Goal: Task Accomplishment & Management: Complete application form

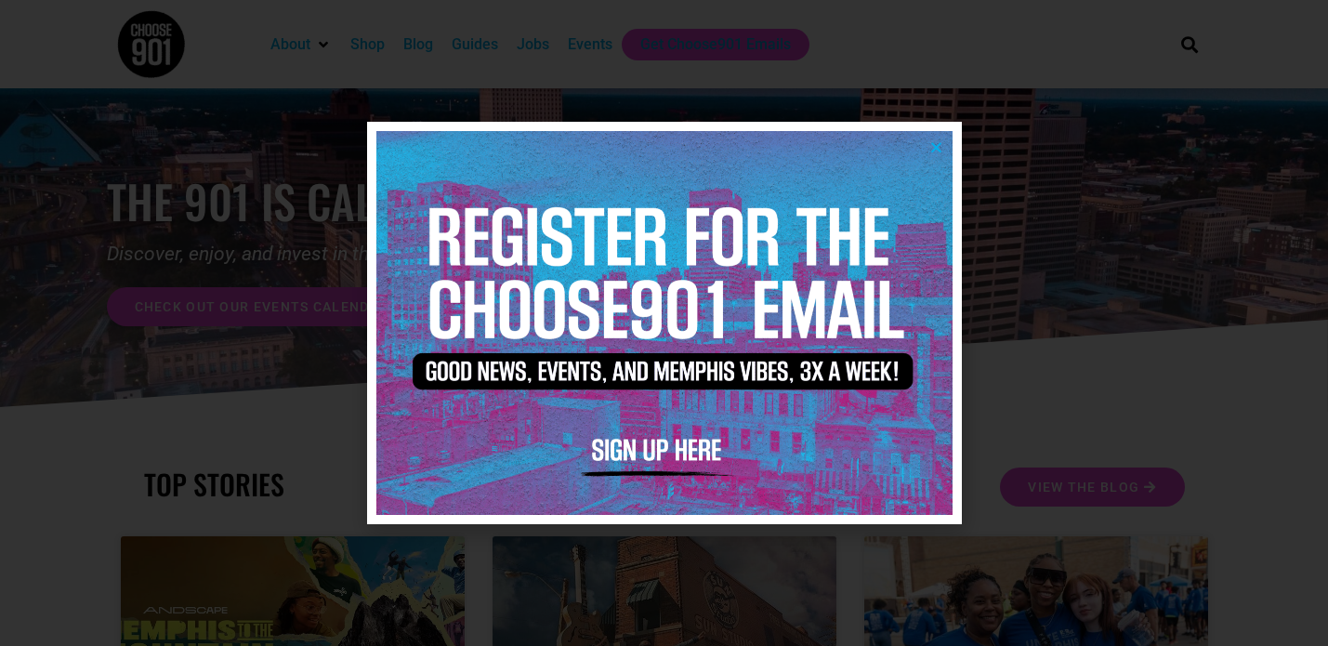
scroll to position [37, 0]
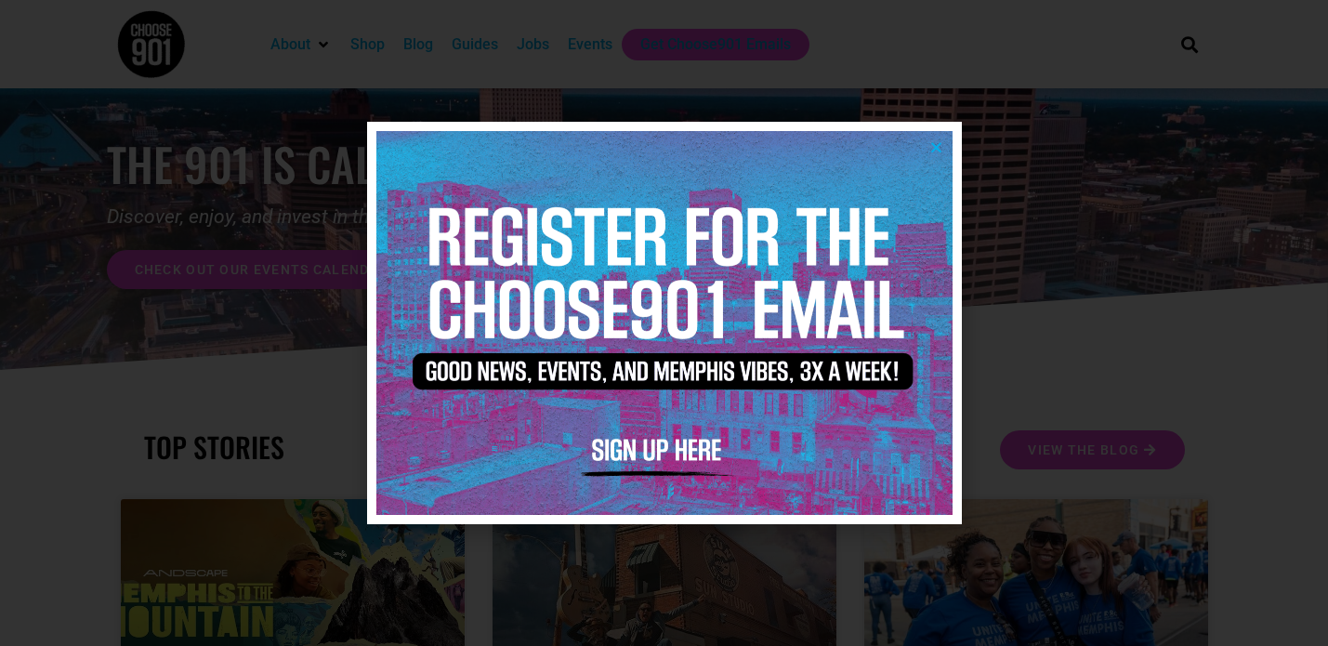
click at [938, 150] on icon "Close" at bounding box center [936, 147] width 14 height 14
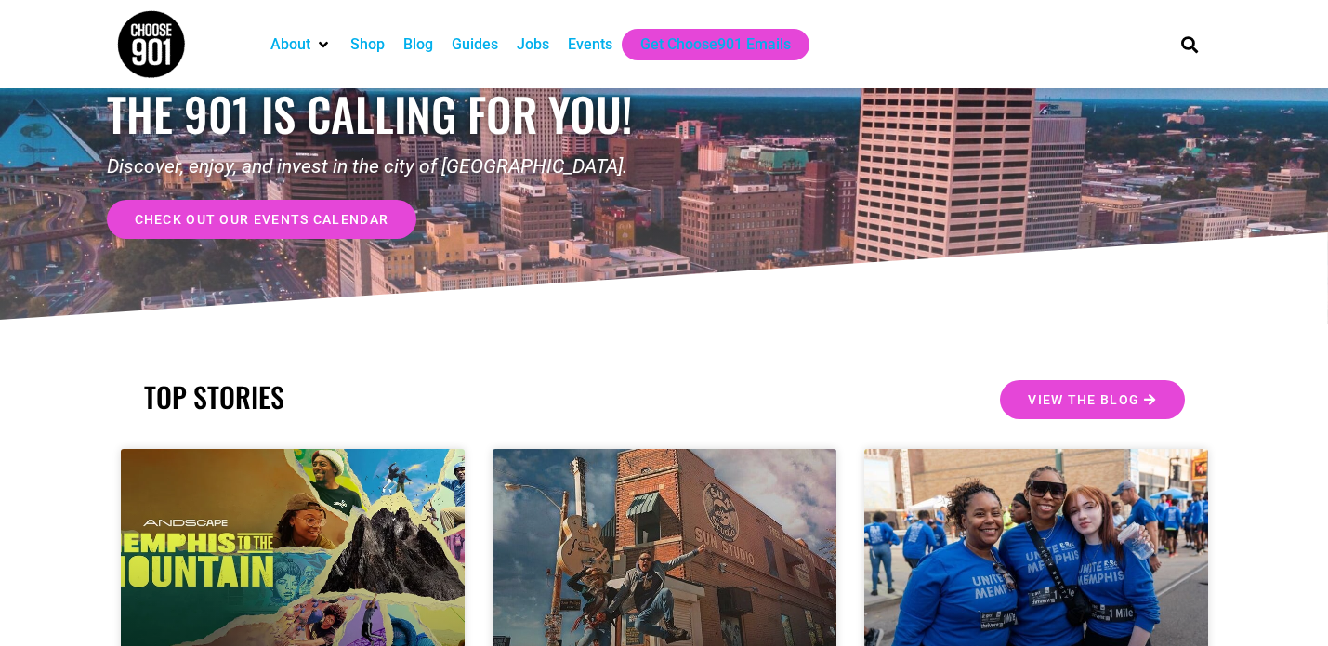
scroll to position [85, 0]
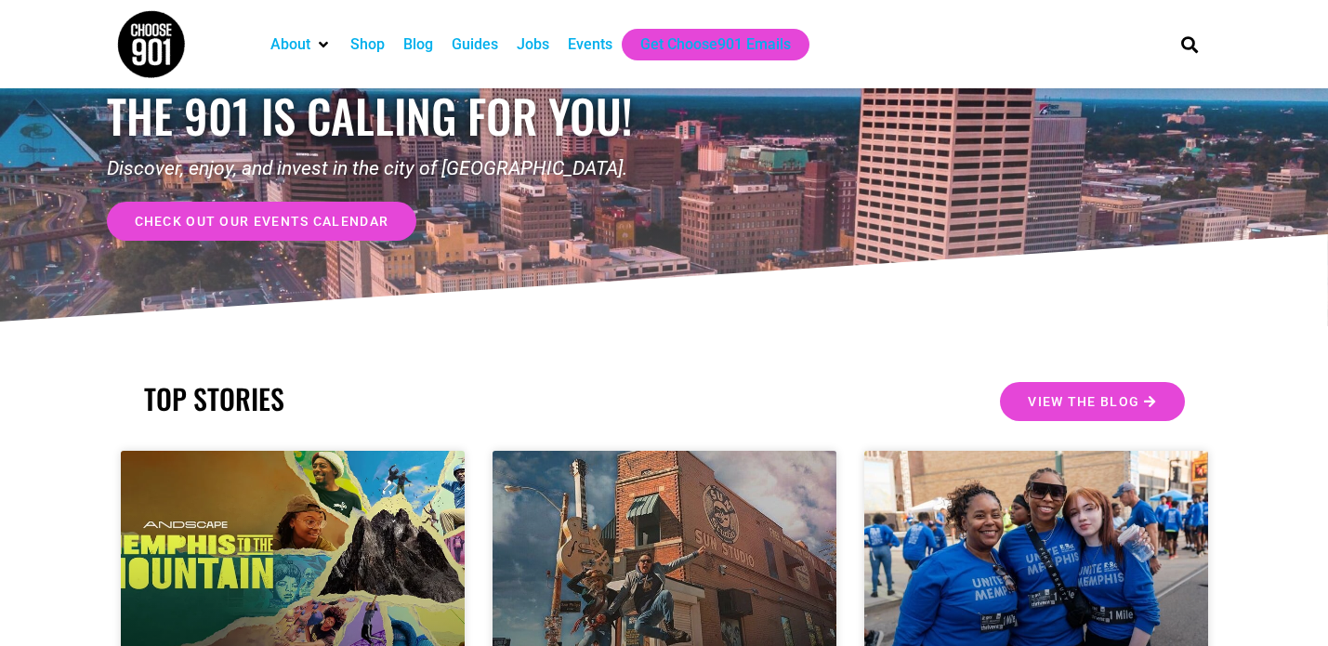
click at [545, 41] on div "Jobs" at bounding box center [533, 44] width 33 height 22
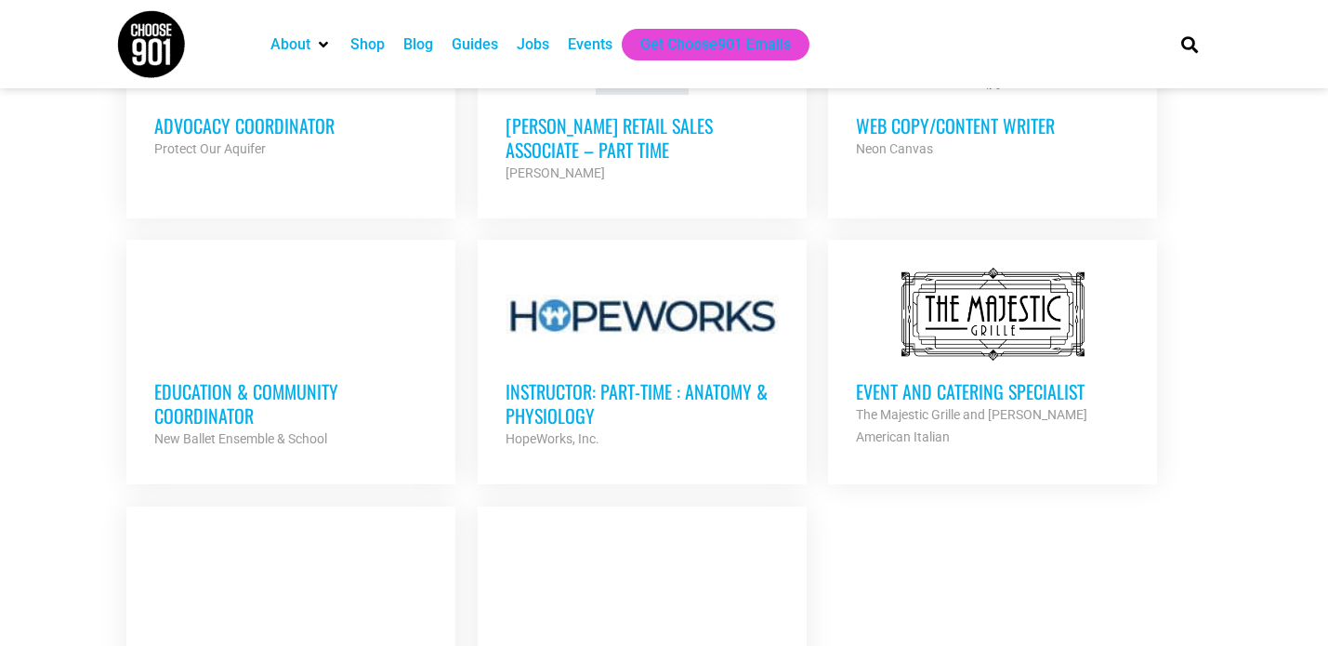
scroll to position [1982, 0]
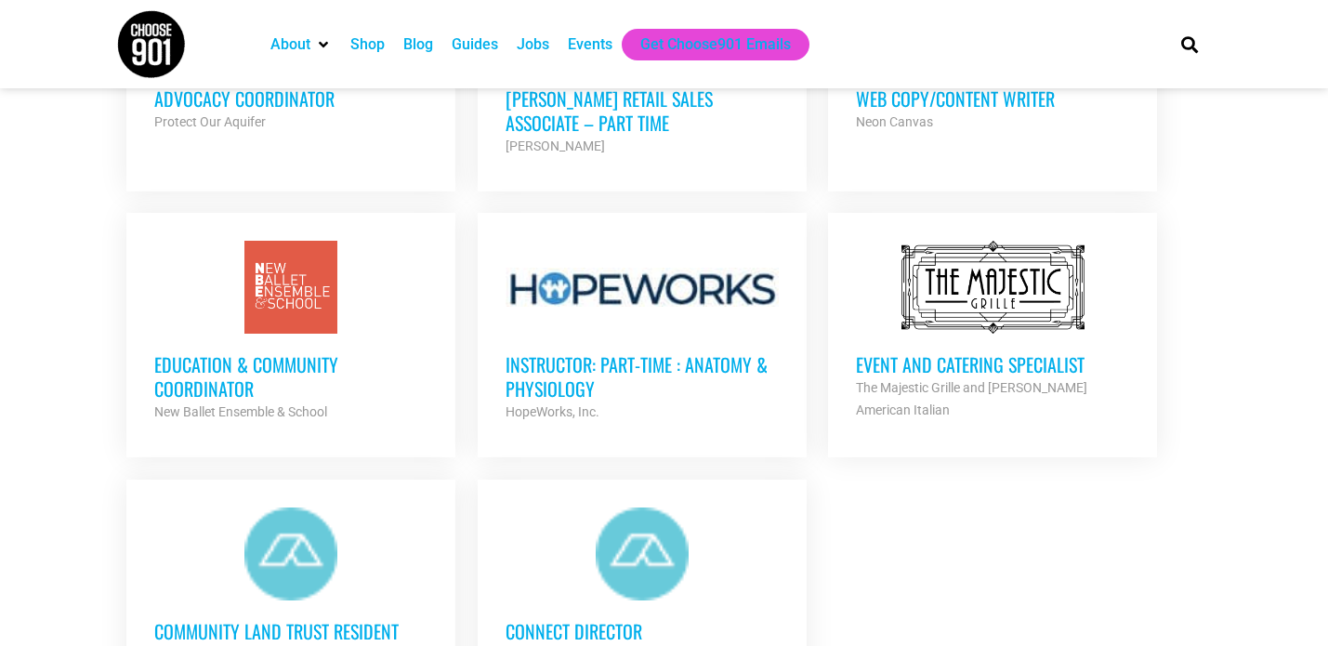
click at [274, 275] on div at bounding box center [290, 287] width 273 height 93
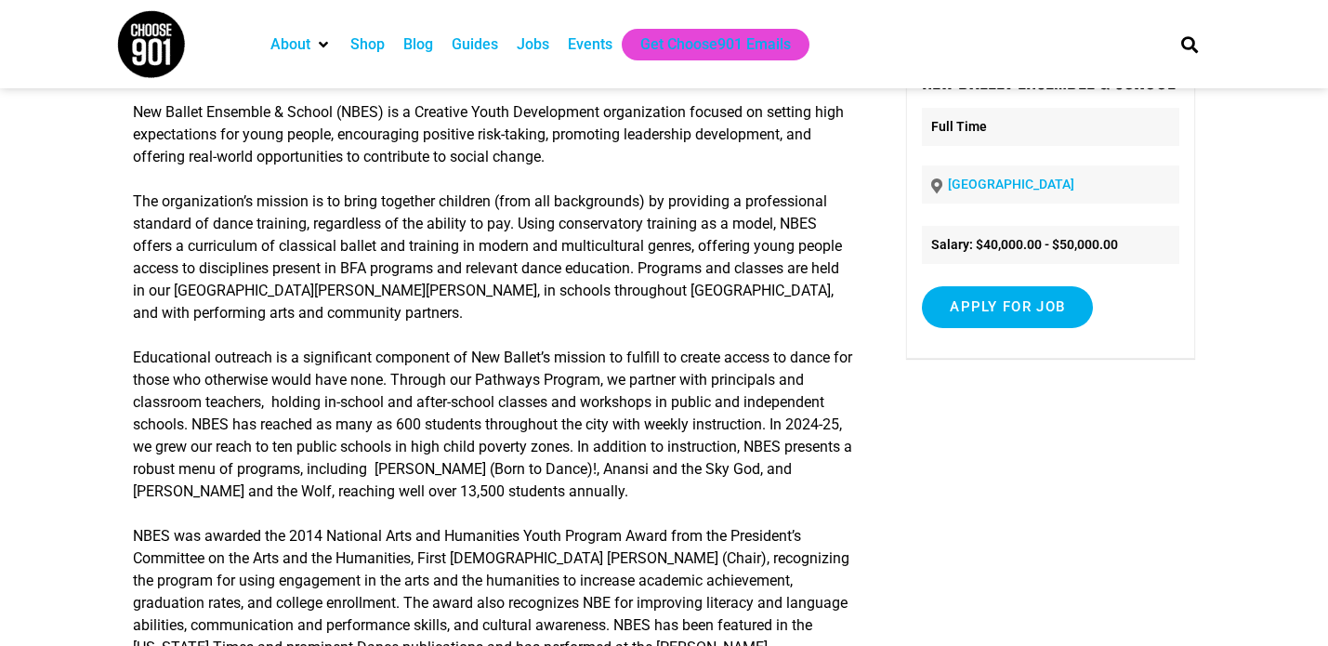
scroll to position [222, 0]
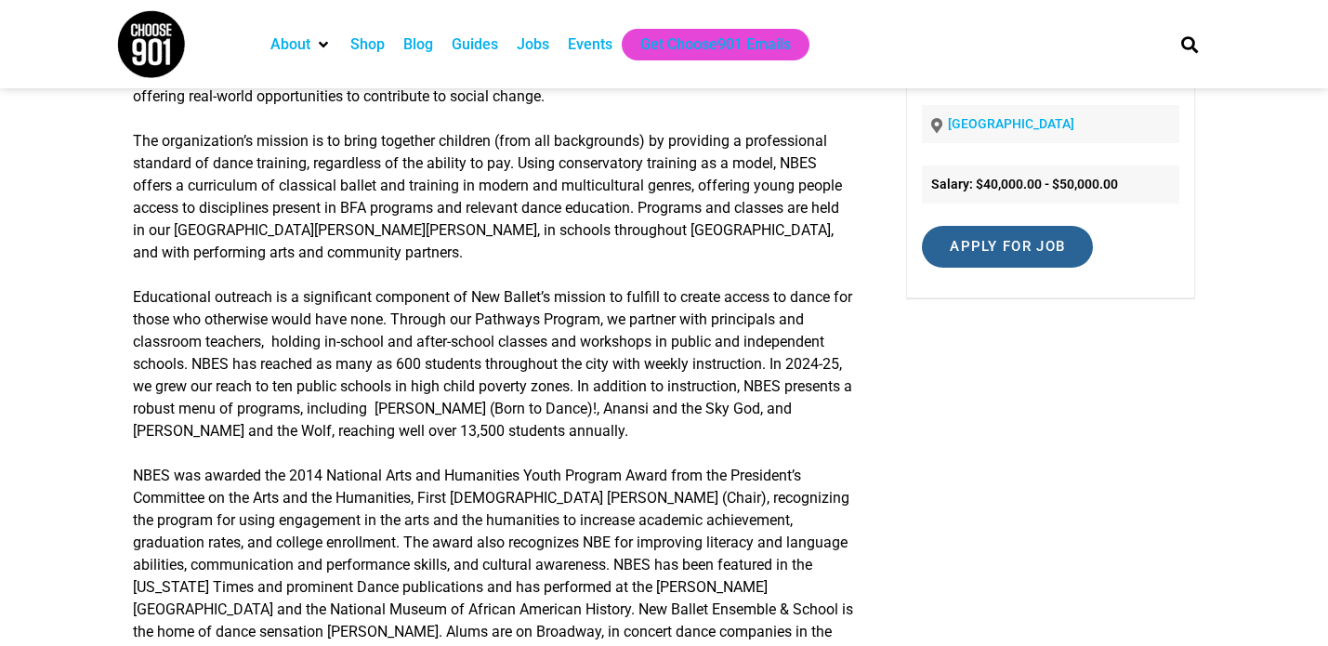
click at [1005, 244] on input "Apply for job" at bounding box center [1007, 247] width 171 height 42
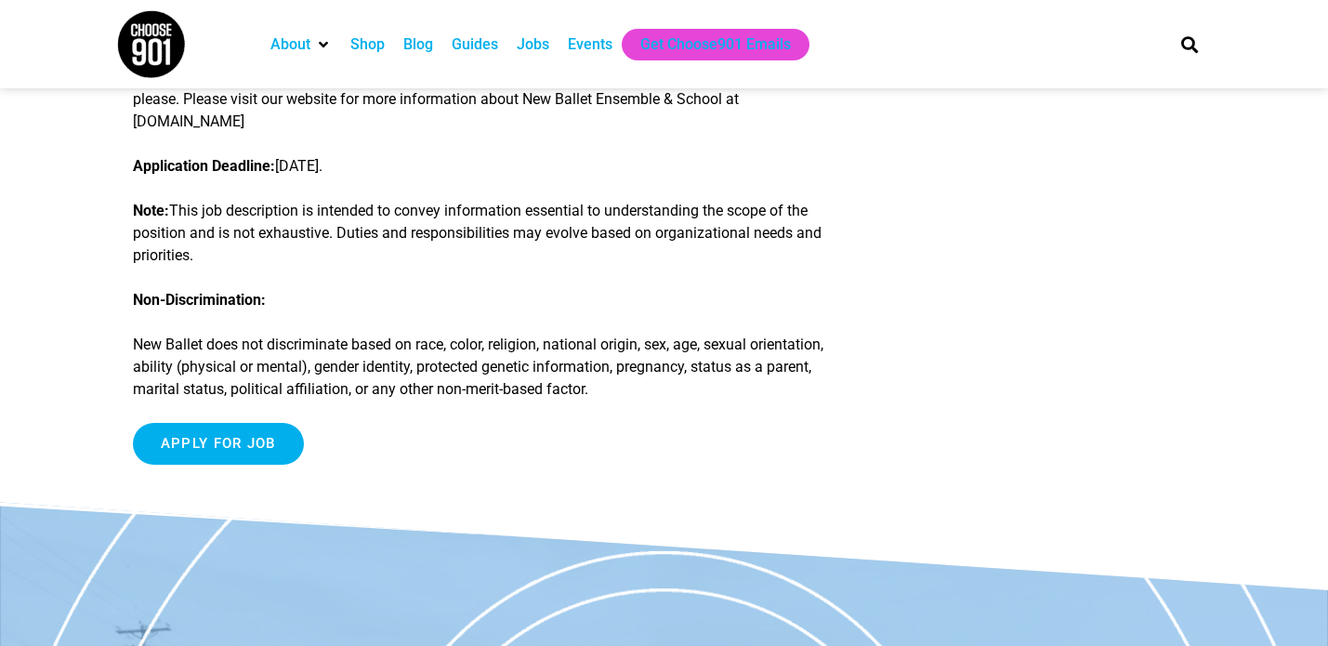
scroll to position [2660, 0]
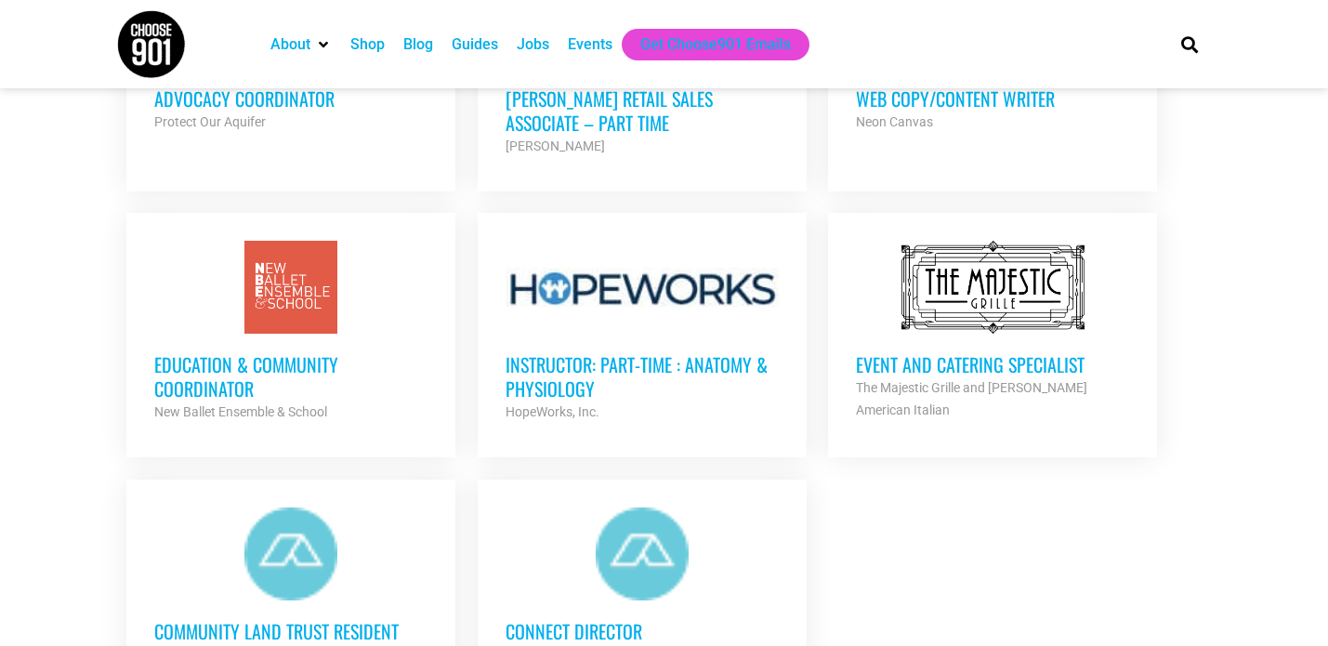
click at [296, 245] on div at bounding box center [290, 287] width 273 height 93
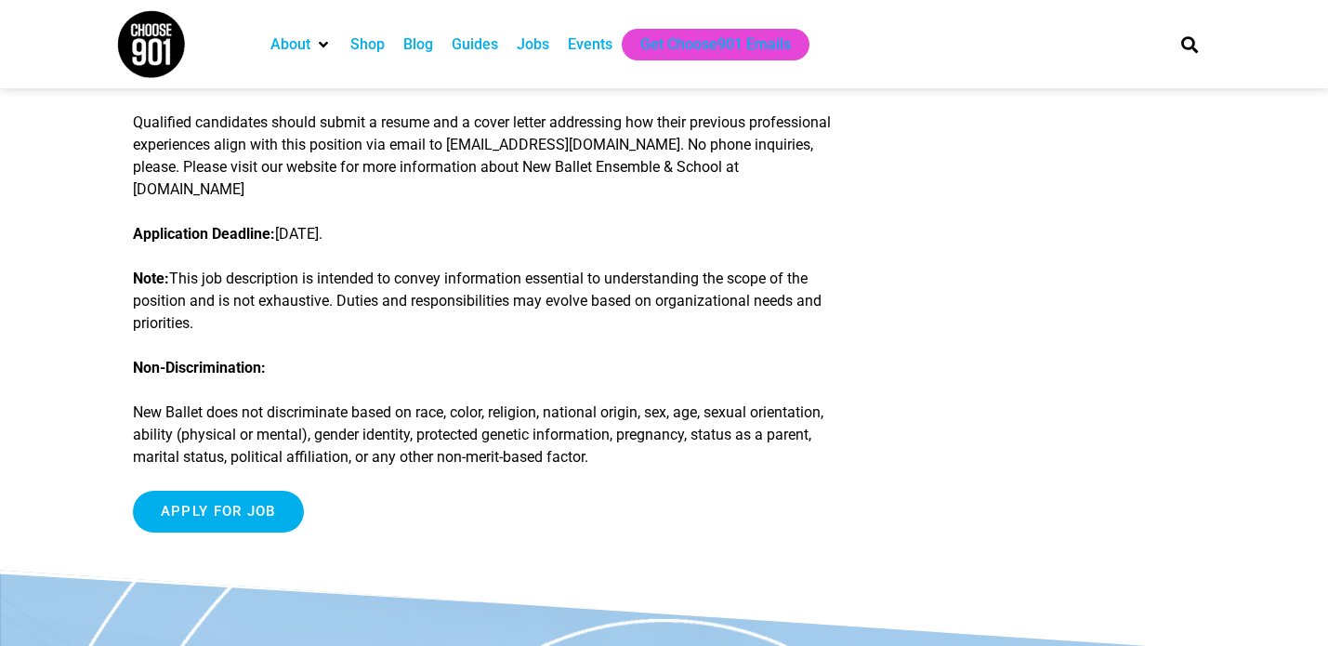
scroll to position [2593, 0]
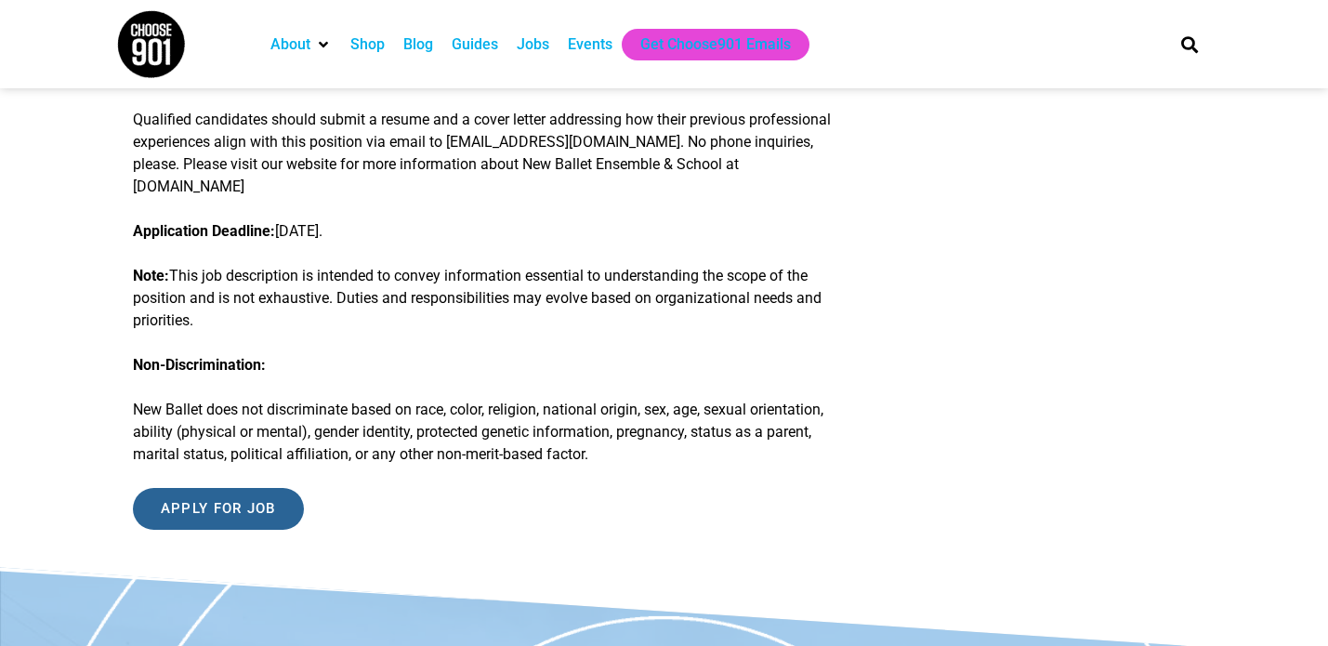
click at [243, 519] on input "Apply for job" at bounding box center [218, 509] width 171 height 42
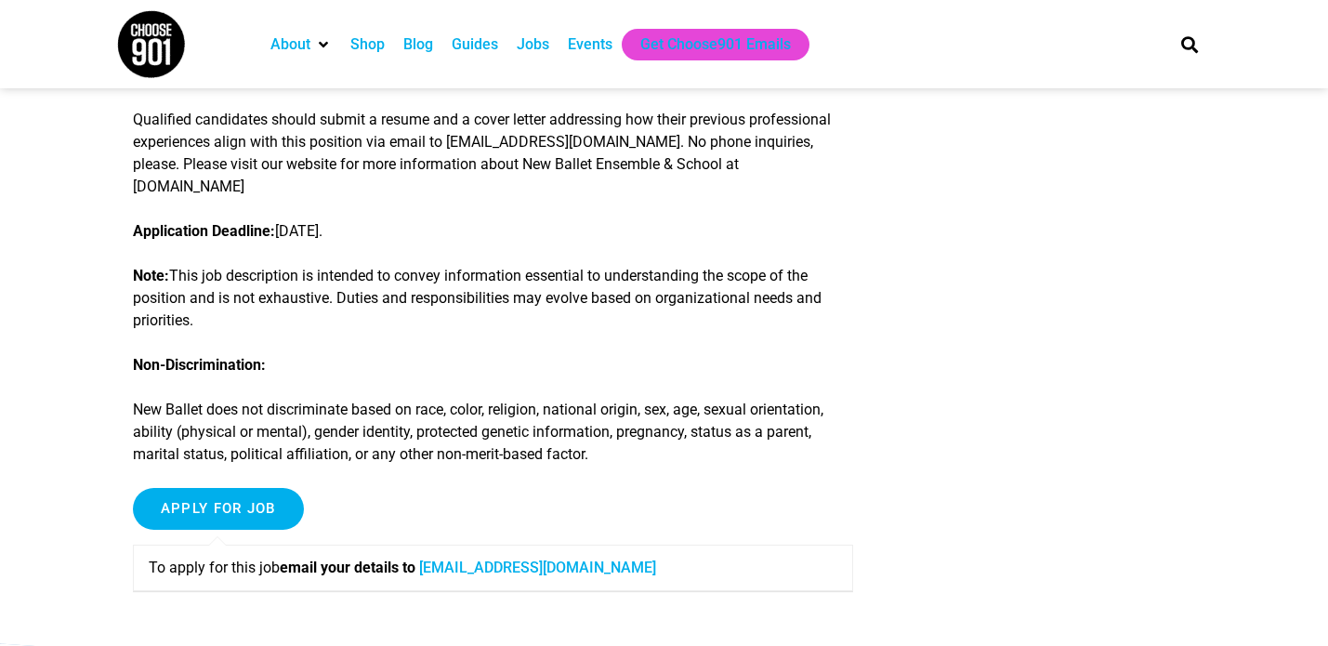
click at [479, 567] on link "careers@newballet.org" at bounding box center [537, 568] width 237 height 18
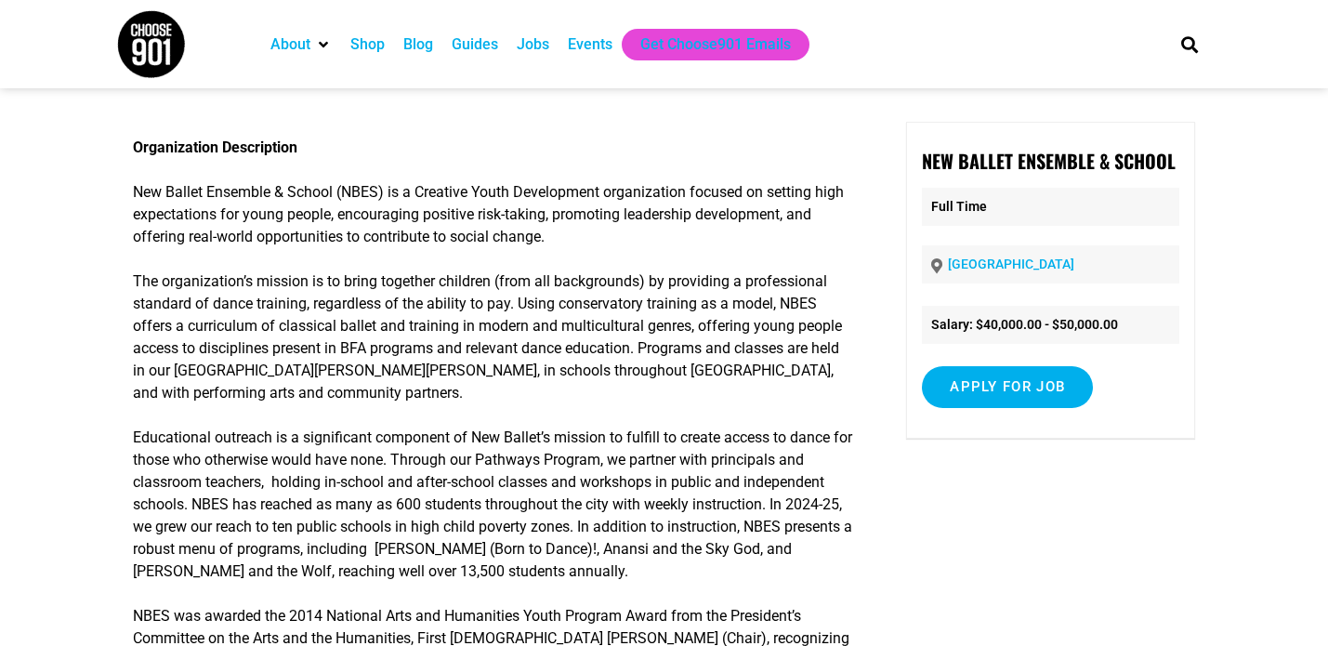
scroll to position [0, 0]
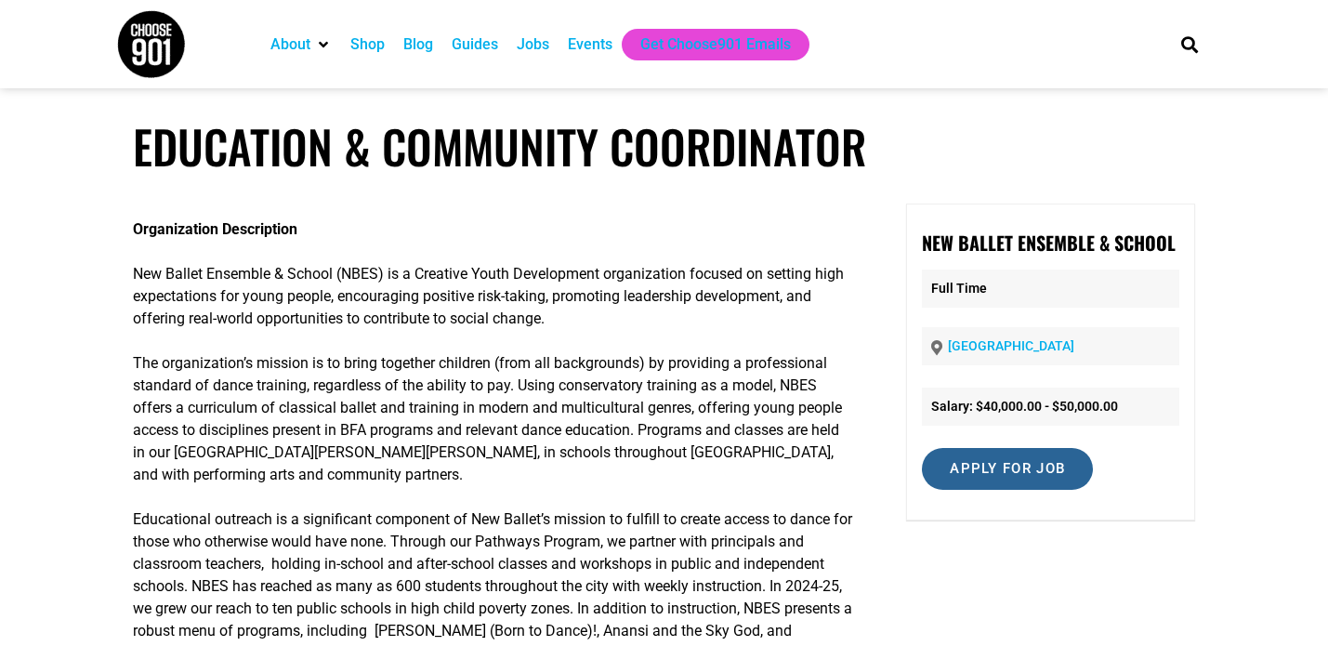
click at [975, 460] on input "Apply for job" at bounding box center [1007, 469] width 171 height 42
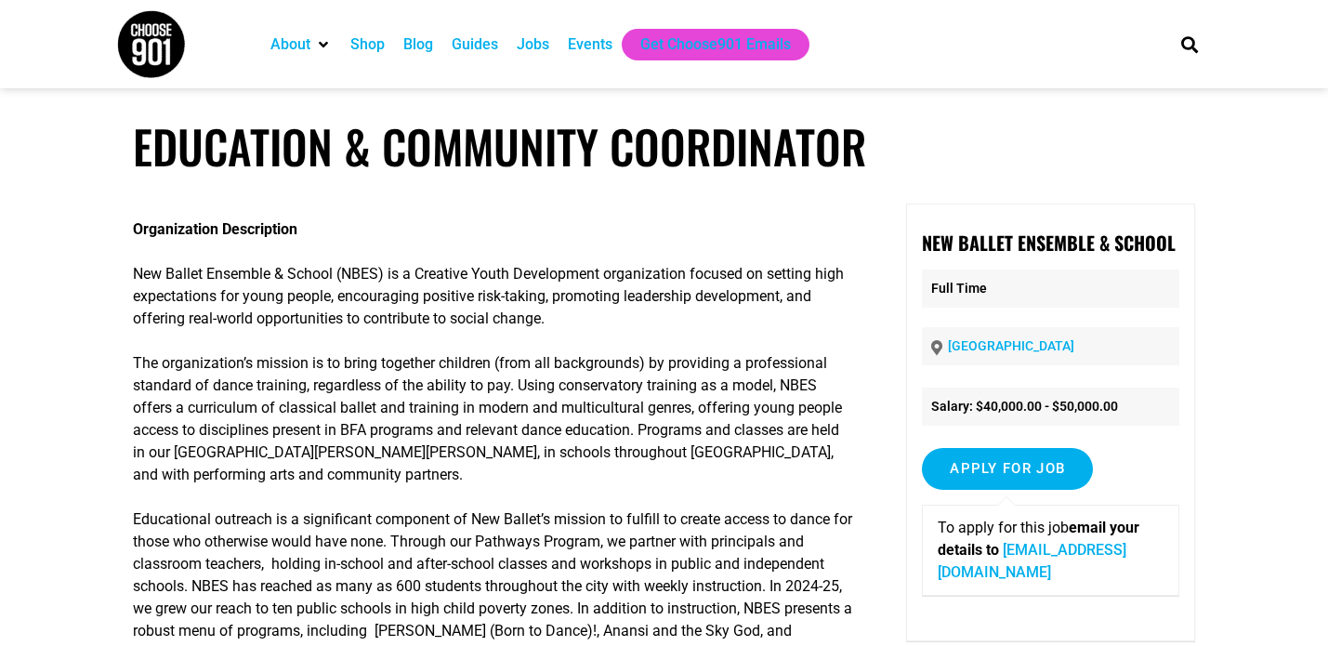
click at [987, 571] on link "careers@newballet.org" at bounding box center [1032, 561] width 189 height 40
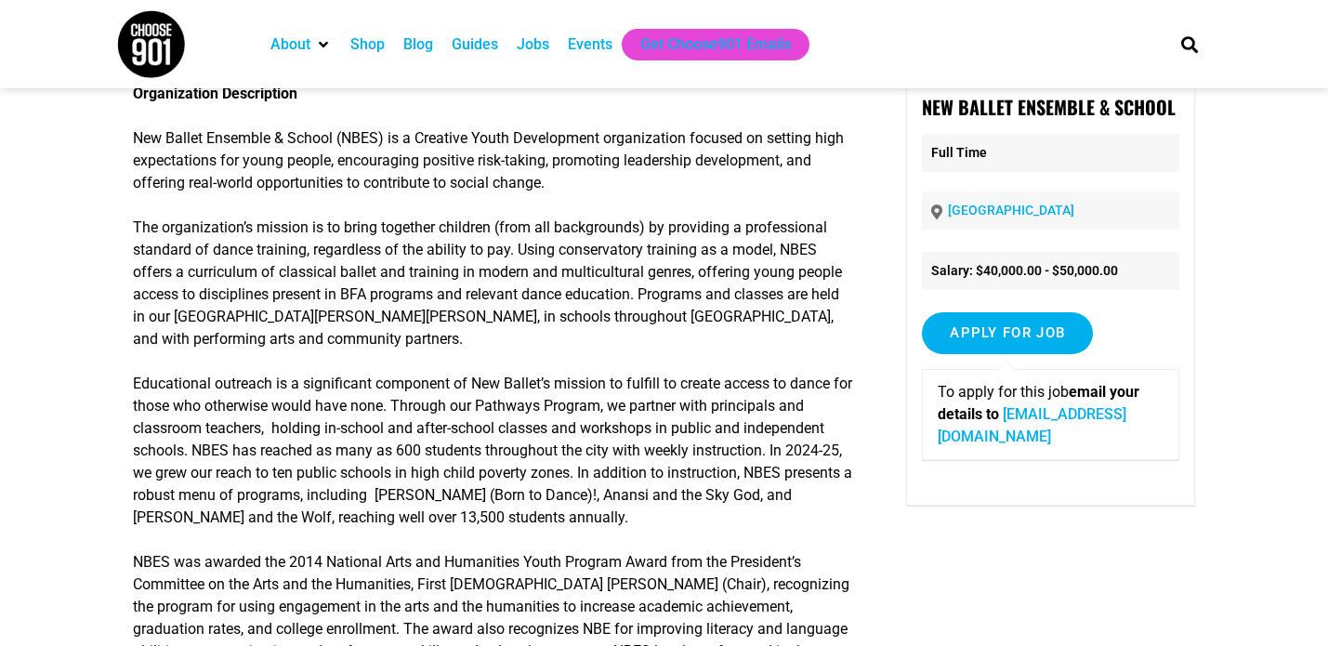
scroll to position [162, 0]
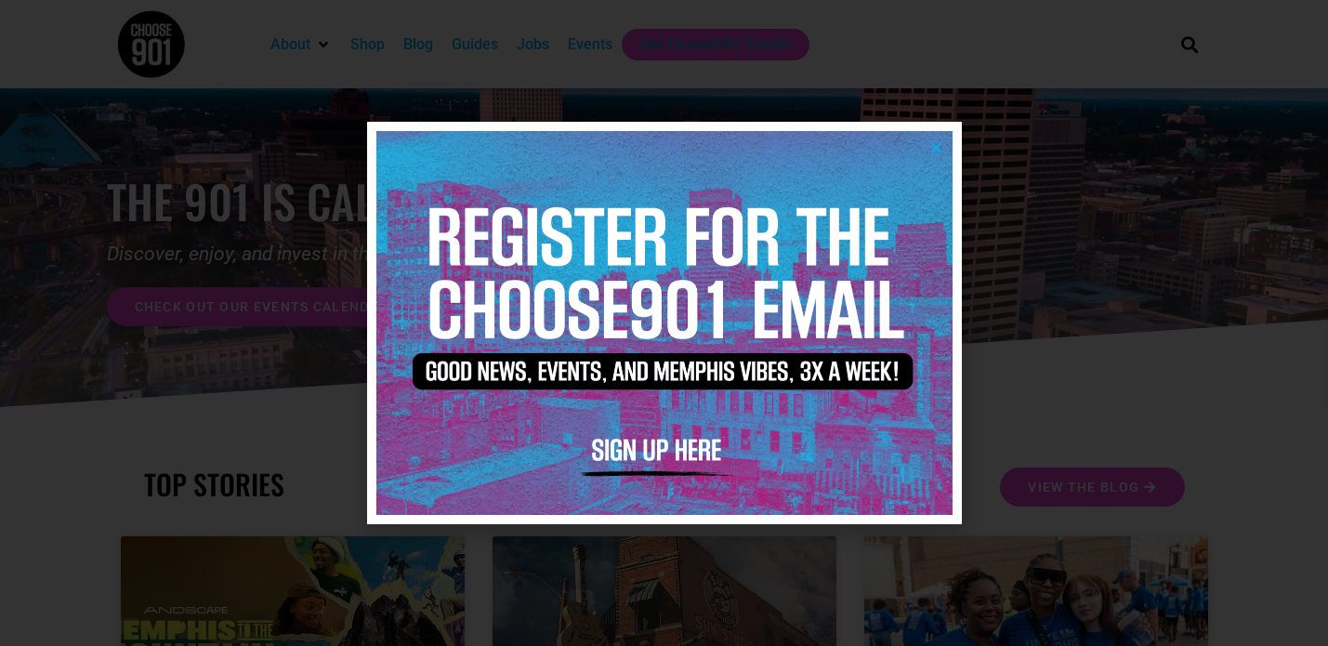
click at [930, 142] on icon "Close" at bounding box center [936, 147] width 14 height 14
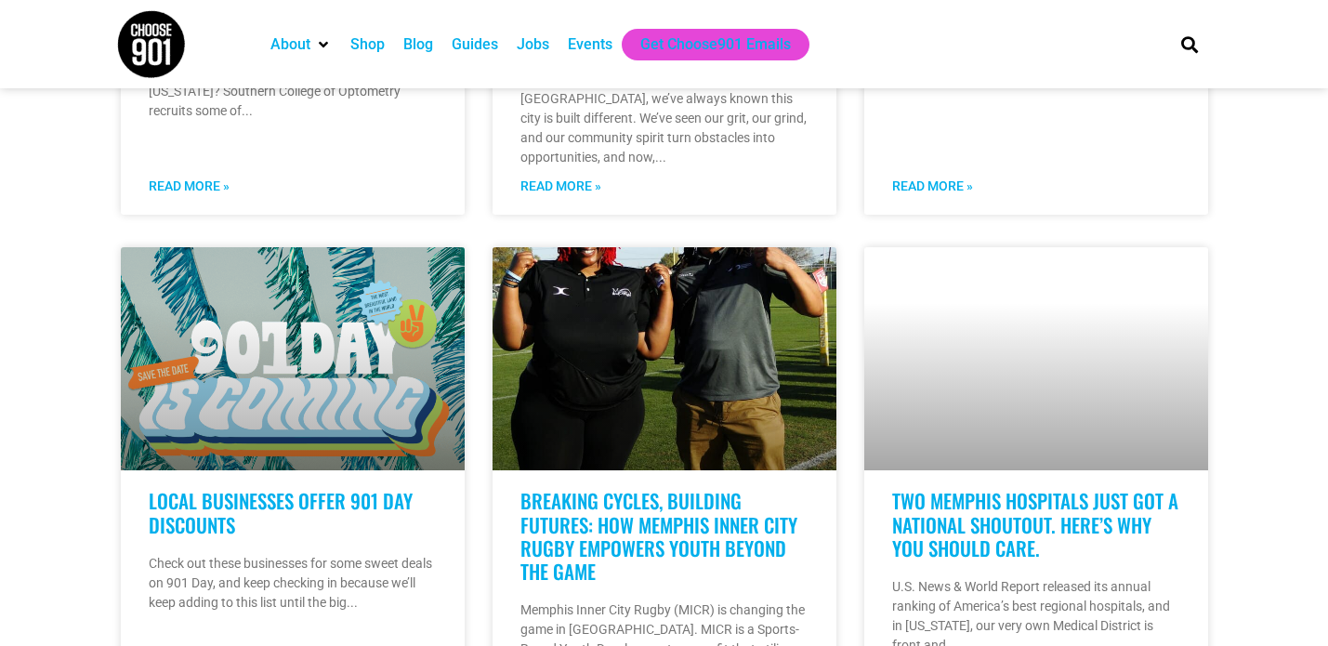
scroll to position [1322, 0]
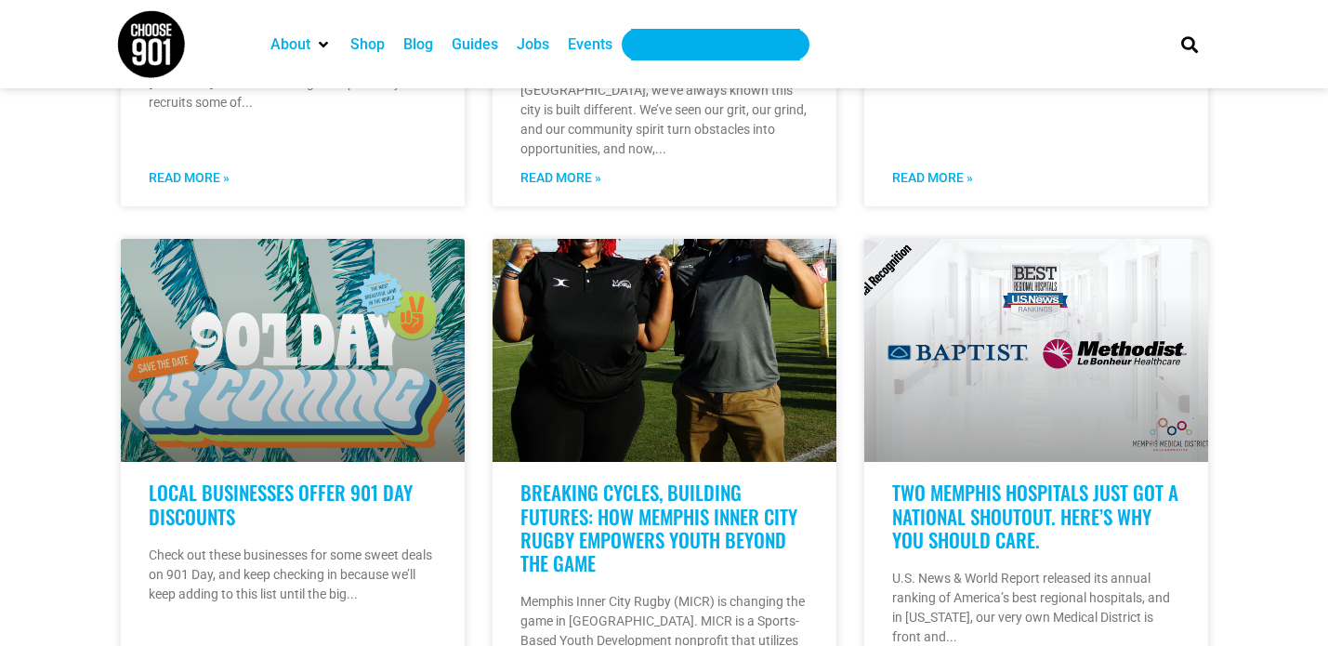
click at [675, 45] on div "Get Choose901 Emails" at bounding box center [715, 44] width 151 height 22
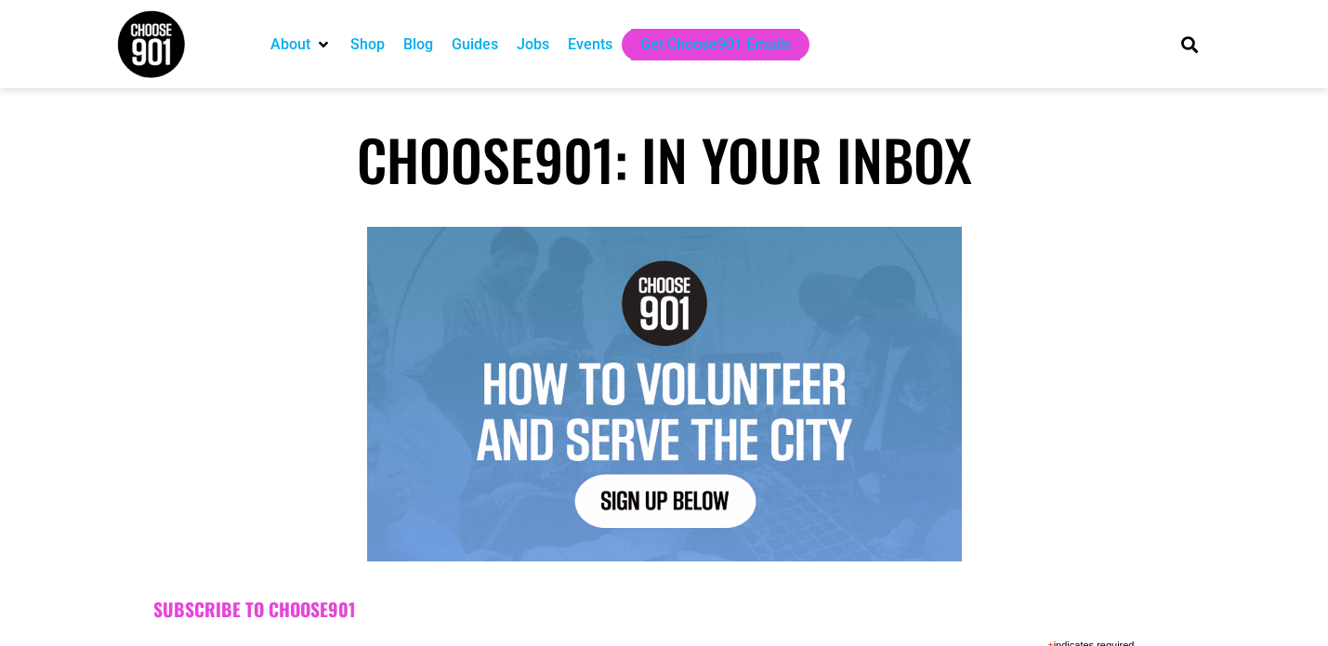
click at [540, 38] on div "Jobs" at bounding box center [533, 44] width 33 height 22
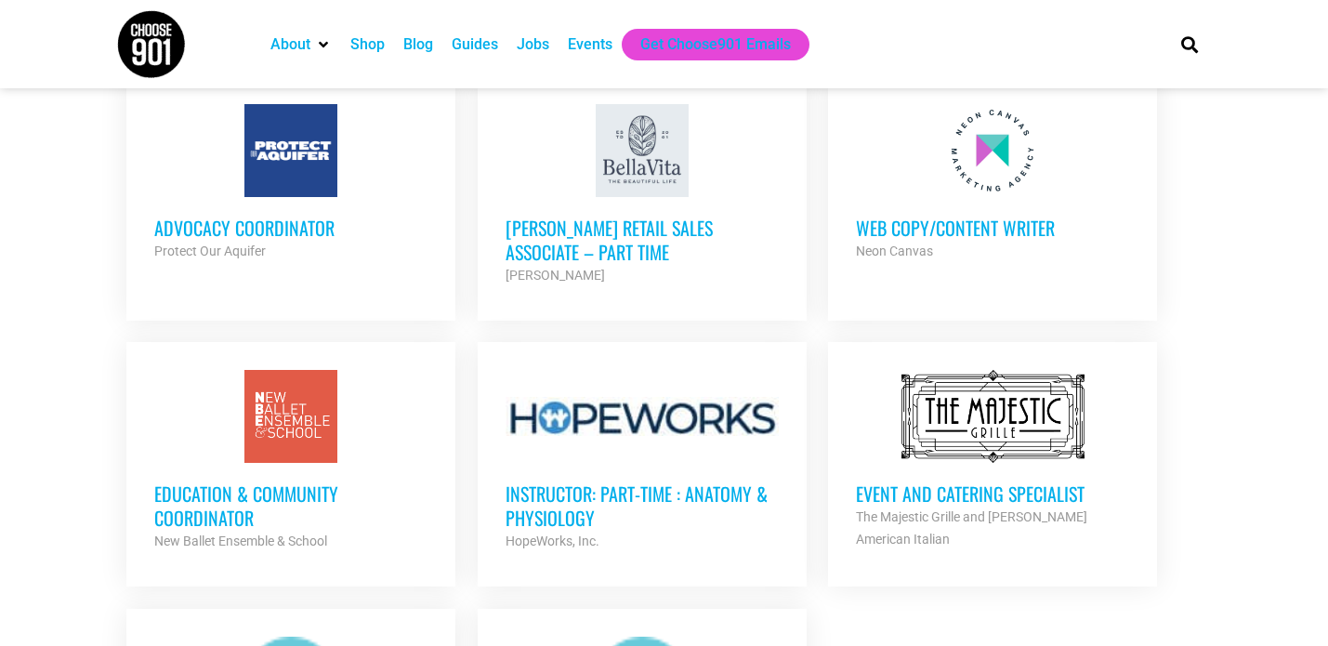
scroll to position [1872, 0]
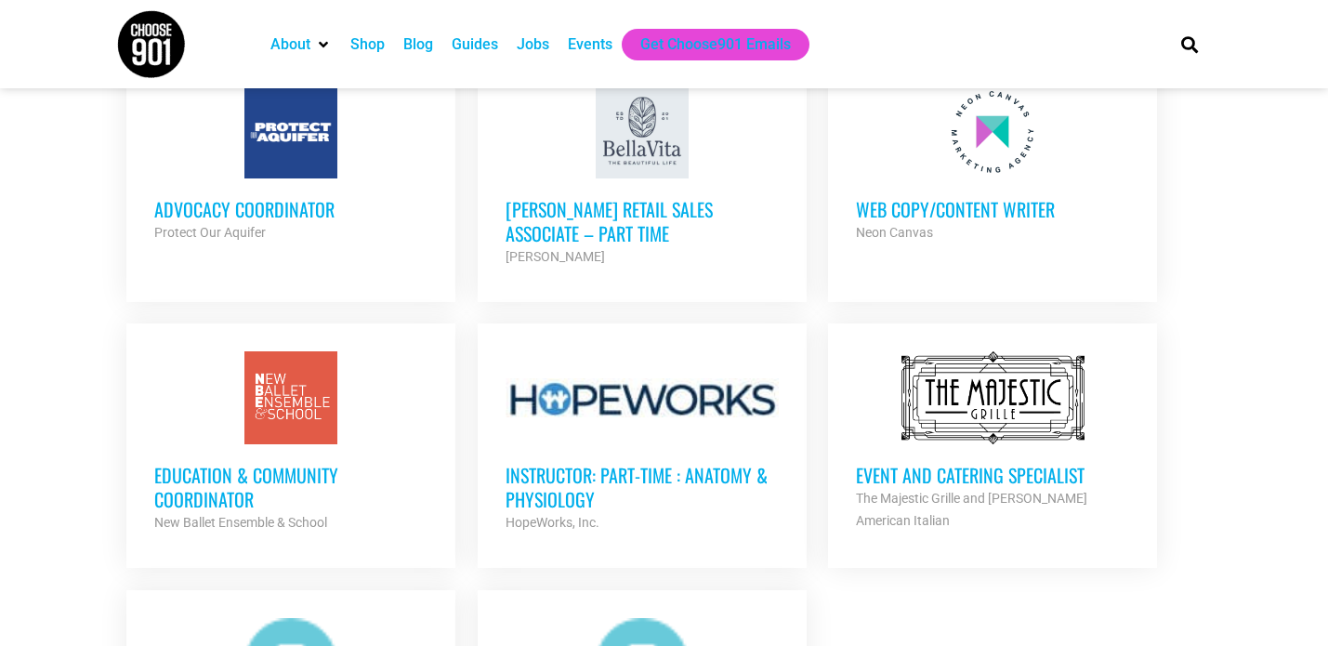
click at [286, 377] on div at bounding box center [290, 397] width 273 height 93
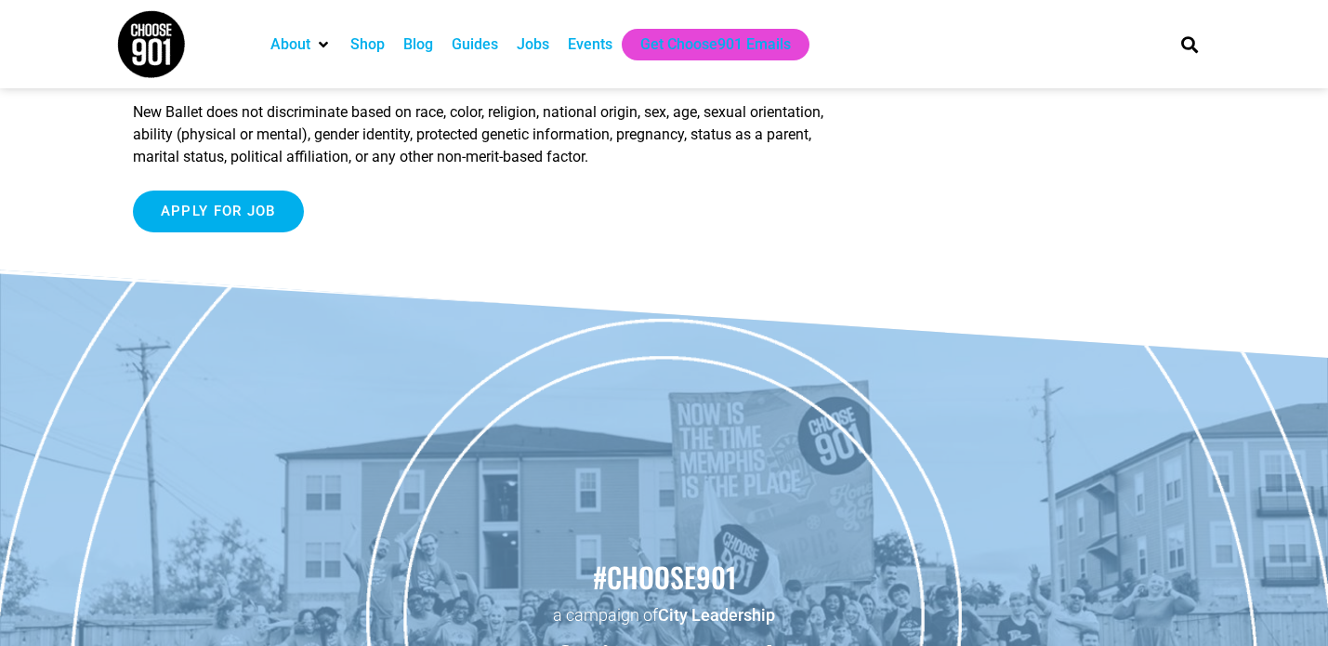
scroll to position [2859, 0]
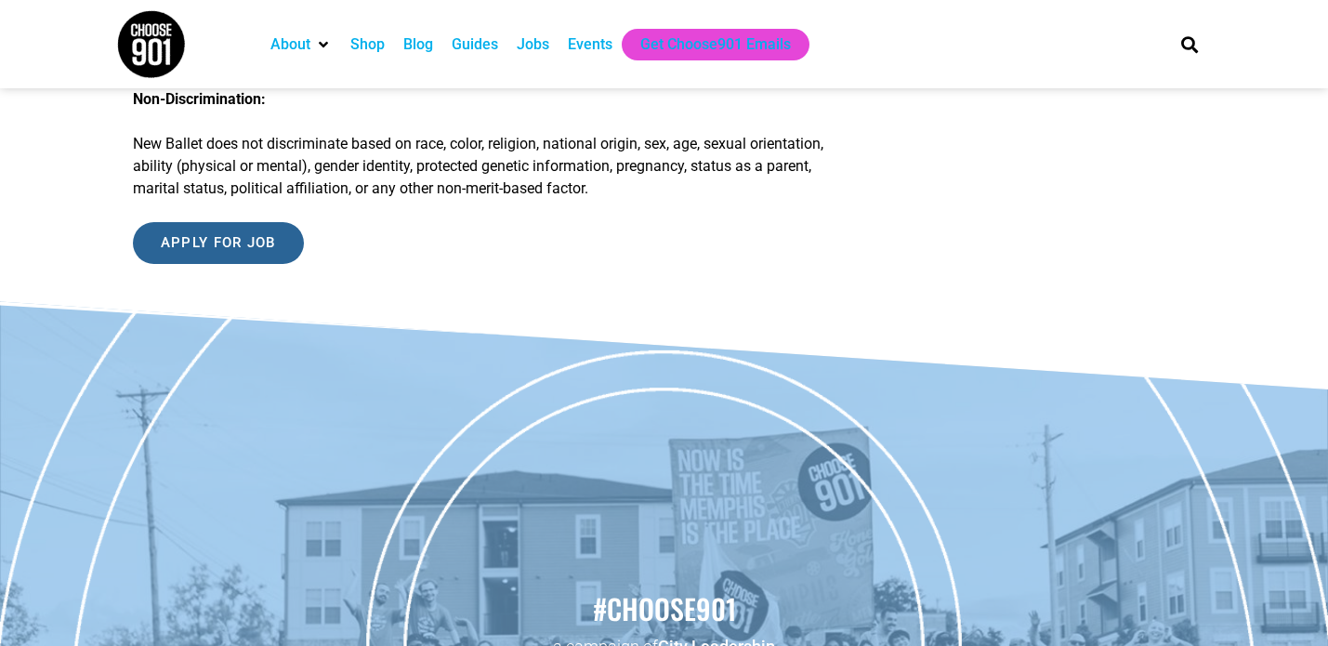
click at [238, 231] on input "Apply for job" at bounding box center [218, 243] width 171 height 42
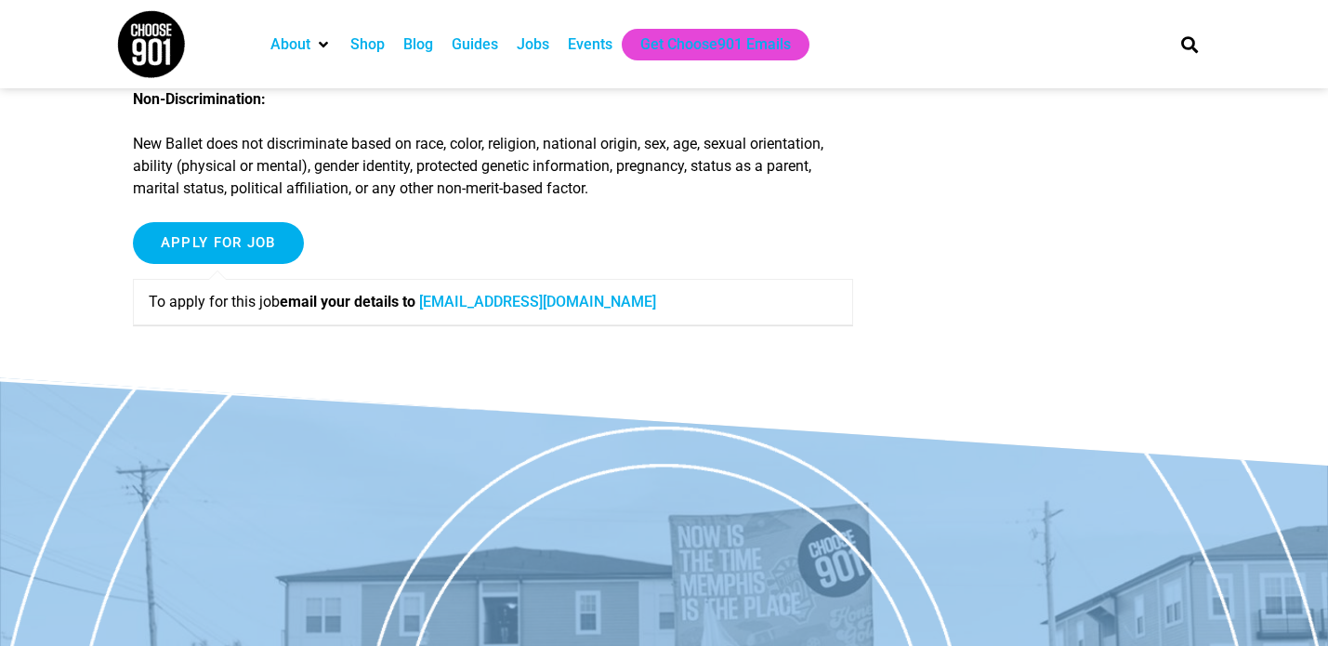
click at [479, 305] on link "careers@newballet.org" at bounding box center [537, 302] width 237 height 18
